Goal: Task Accomplishment & Management: Manage account settings

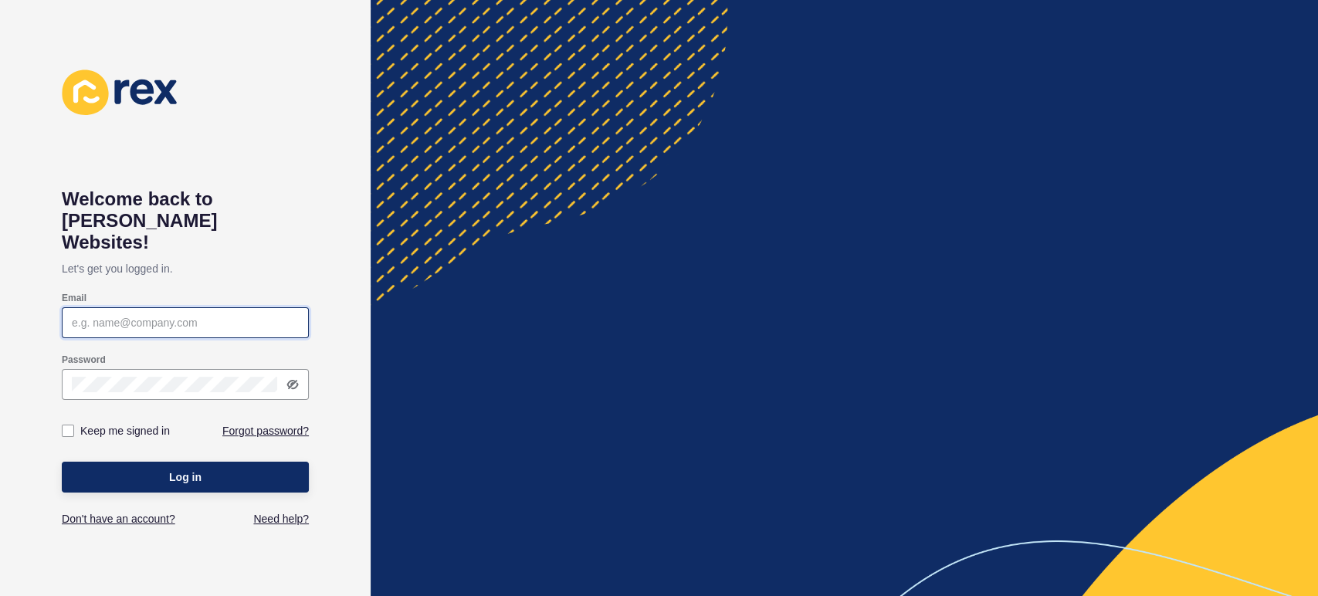
click at [209, 315] on input "Email" at bounding box center [185, 322] width 227 height 15
type input "[PERSON_NAME][EMAIL_ADDRESS][PERSON_NAME][DOMAIN_NAME]"
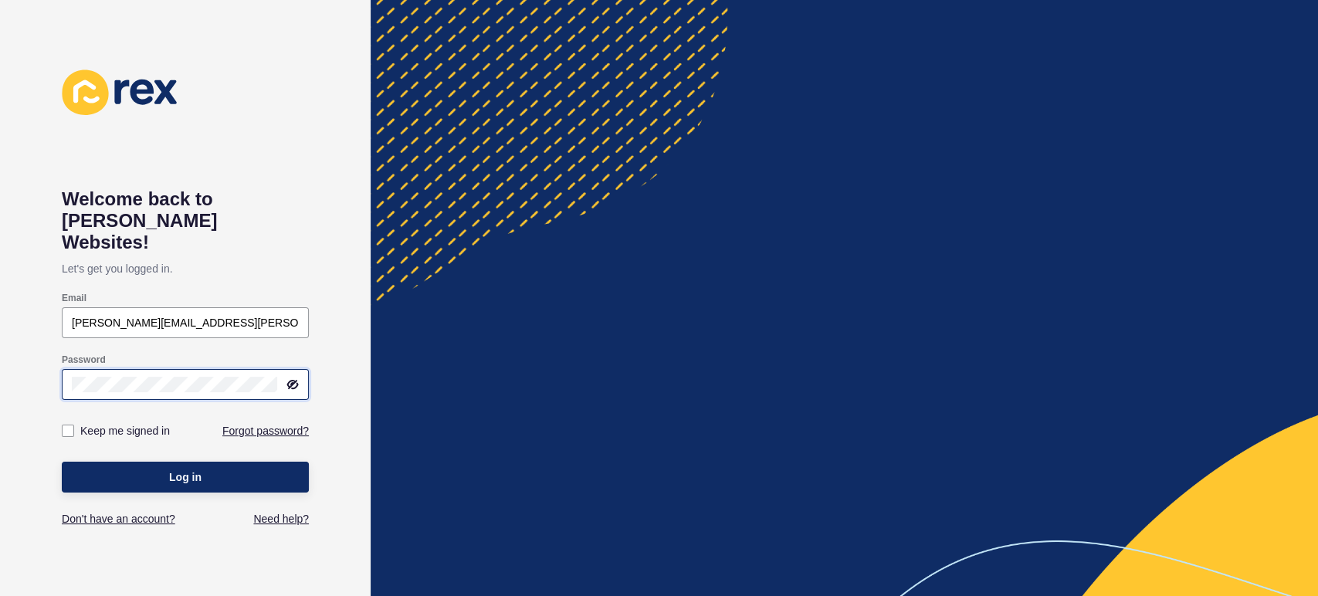
click at [62, 462] on button "Log in" at bounding box center [185, 477] width 247 height 31
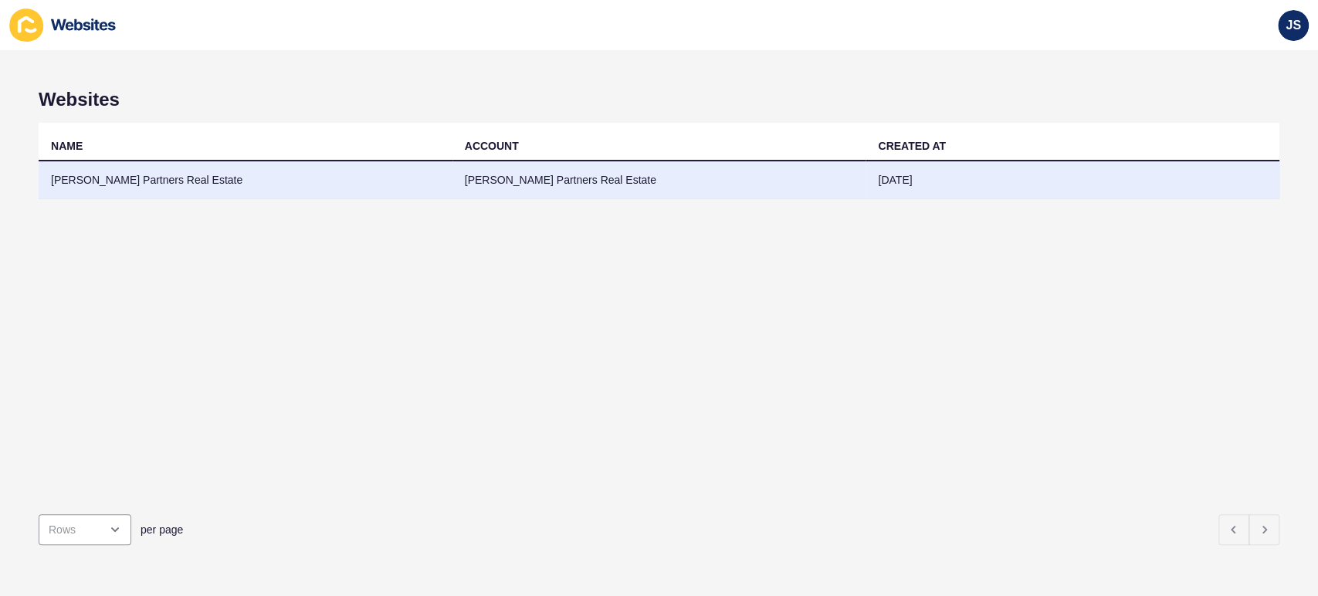
click at [402, 183] on td "[PERSON_NAME] Partners Real Estate" at bounding box center [246, 180] width 414 height 38
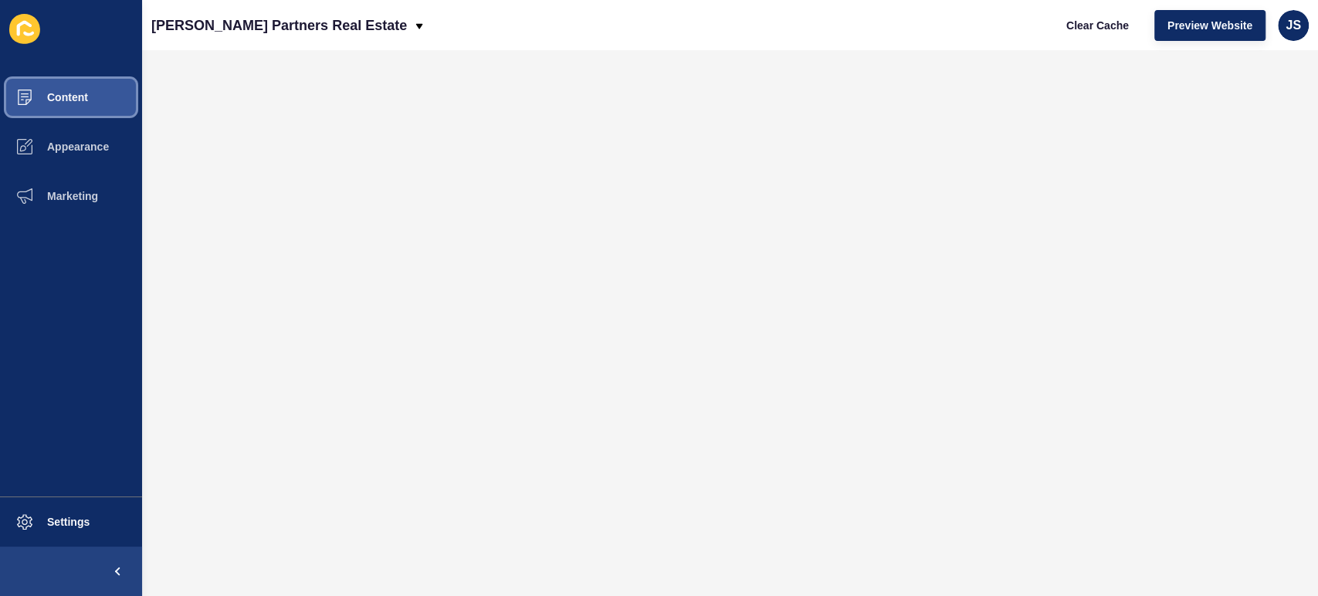
click at [97, 100] on button "Content" at bounding box center [71, 97] width 142 height 49
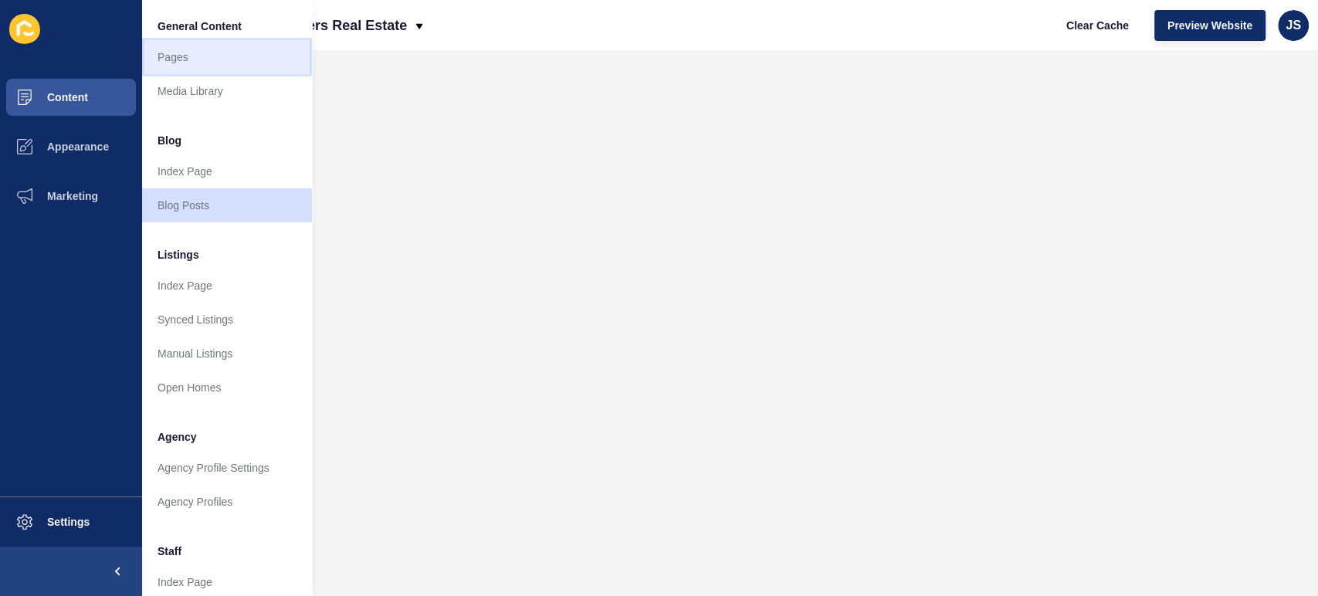
click at [203, 53] on link "Pages" at bounding box center [227, 57] width 170 height 34
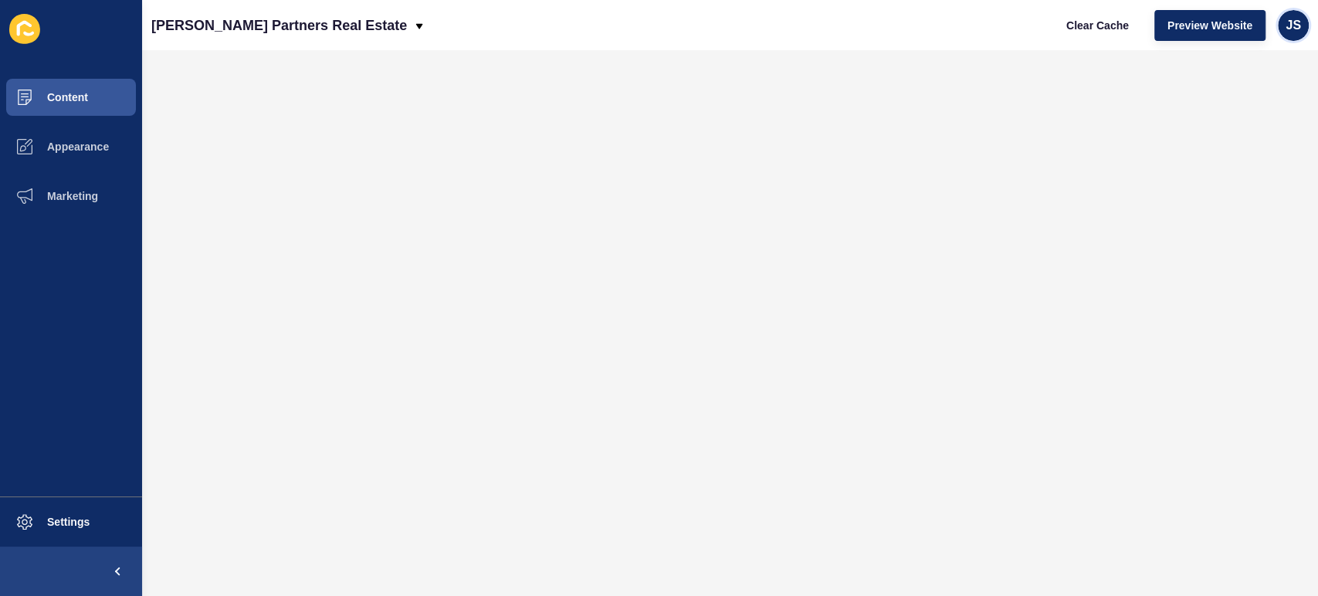
click at [1296, 23] on span "JS" at bounding box center [1293, 25] width 15 height 15
click at [1262, 119] on link "Logout" at bounding box center [1258, 129] width 114 height 34
